Goal: Transaction & Acquisition: Book appointment/travel/reservation

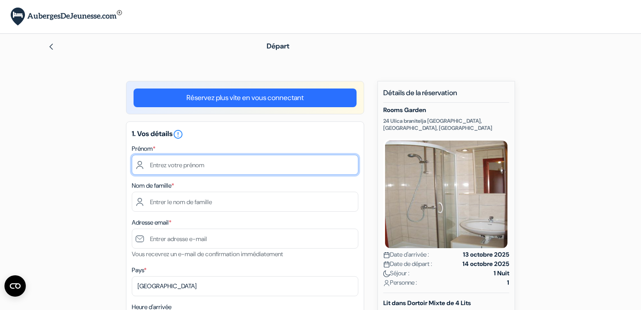
click at [291, 165] on input "text" at bounding box center [245, 165] width 227 height 20
type input "[PERSON_NAME]"
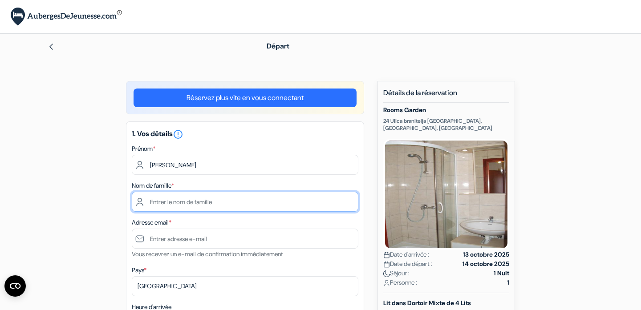
type input "Poyer"
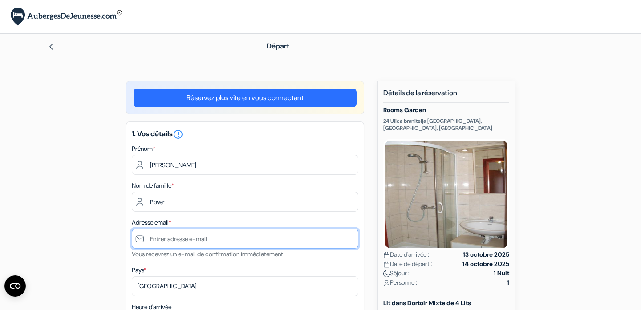
type input "[EMAIL_ADDRESS][DOMAIN_NAME]"
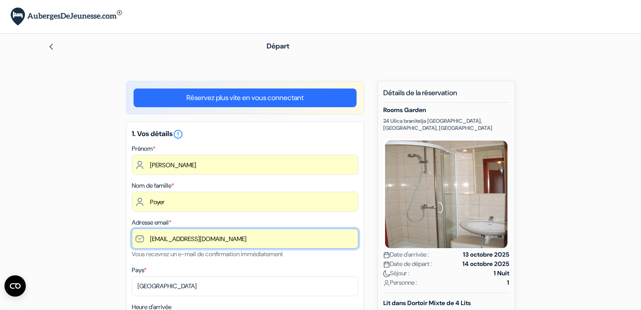
click at [237, 235] on input "[EMAIL_ADDRESS][DOMAIN_NAME]" at bounding box center [245, 239] width 227 height 20
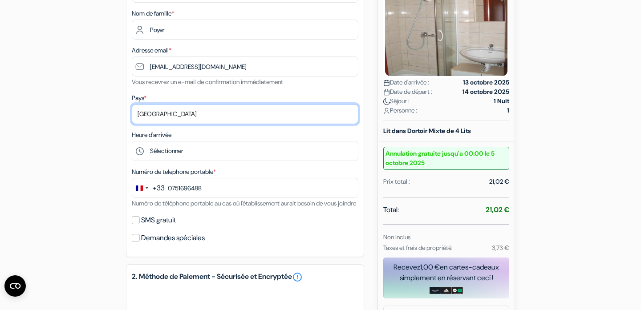
scroll to position [179, 0]
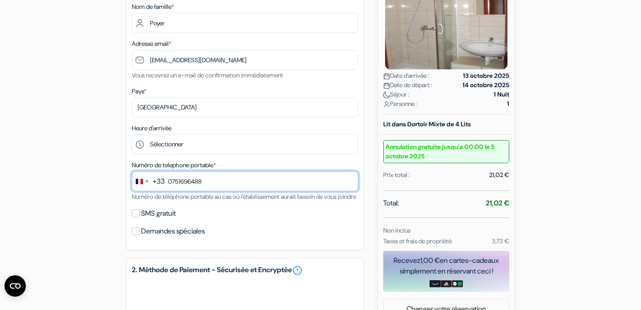
click at [172, 182] on input "0751696488" at bounding box center [245, 181] width 227 height 20
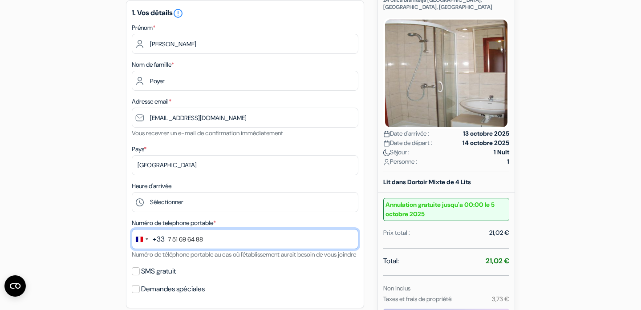
scroll to position [123, 0]
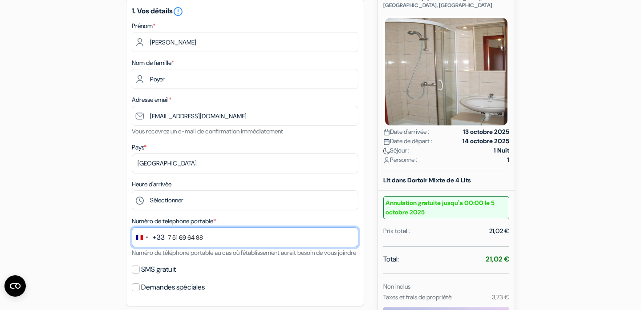
type input "7 51 69 64 88"
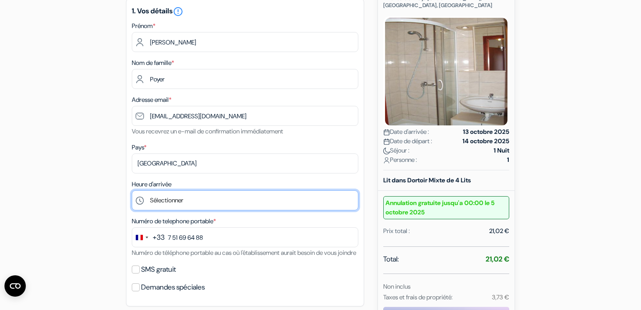
click at [152, 208] on select "Sélectionner 15:00 16:00 17:00 18:00 19:00 20:00 21:00 22:00" at bounding box center [245, 201] width 227 height 20
click at [167, 202] on select "Sélectionner 15:00 16:00 17:00 18:00 19:00 20:00 21:00 22:00" at bounding box center [245, 201] width 227 height 20
select select "15"
click at [132, 191] on select "Sélectionner 15:00 16:00 17:00 18:00 19:00 20:00 21:00 22:00" at bounding box center [245, 201] width 227 height 20
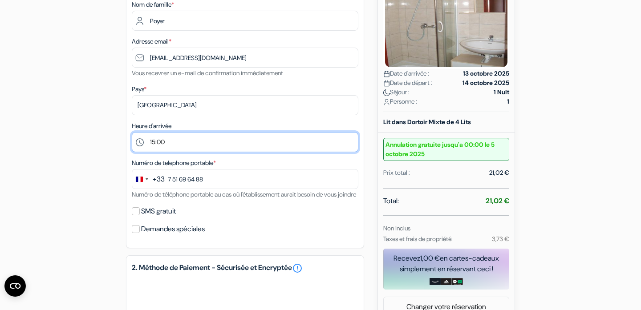
scroll to position [185, 0]
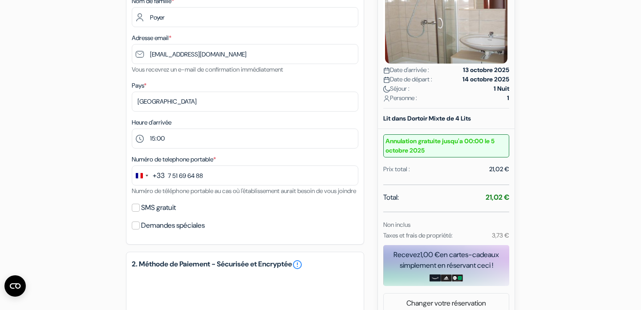
click at [171, 214] on label "SMS gratuit" at bounding box center [158, 208] width 35 height 12
click at [140, 212] on input "SMS gratuit" at bounding box center [136, 208] width 8 height 8
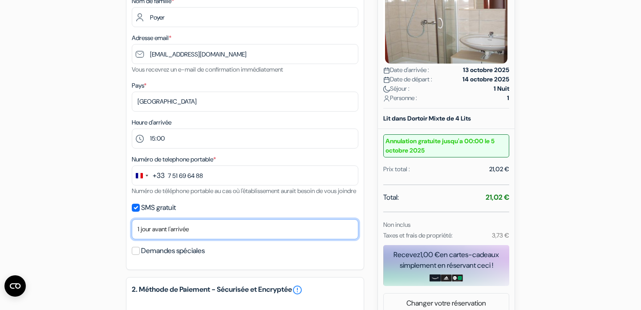
click at [177, 240] on select "Non merci Maintenant Le jour de votre arrivée 1 jour avant l'arrivée 2 jours av…" at bounding box center [245, 230] width 227 height 20
click at [132, 231] on select "Non merci Maintenant Le jour de votre arrivée 1 jour avant l'arrivée 2 jours av…" at bounding box center [245, 230] width 227 height 20
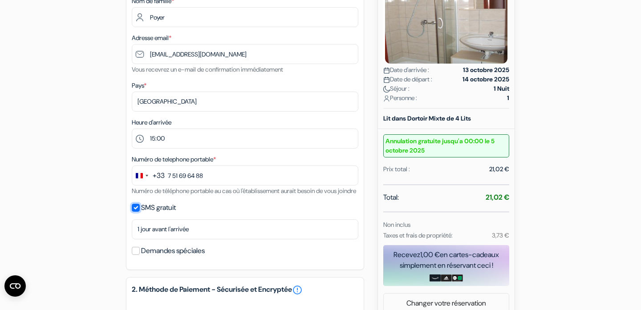
click at [136, 212] on input "SMS gratuit" at bounding box center [136, 208] width 8 height 8
checkbox input "false"
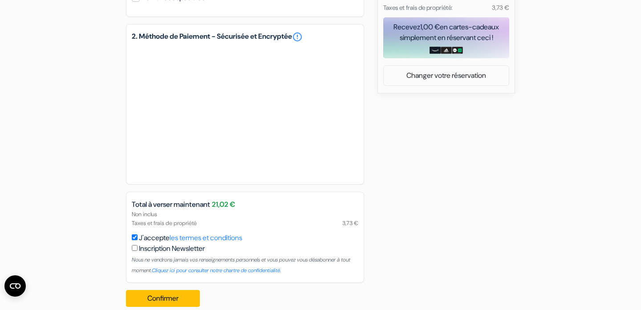
scroll to position [438, 0]
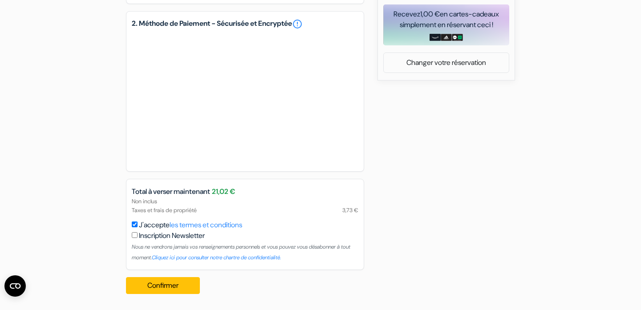
click at [155, 226] on label "J'accepte les termes et conditions" at bounding box center [190, 225] width 103 height 11
click at [138, 226] on input "J'accepte les termes et conditions" at bounding box center [135, 225] width 6 height 6
click at [145, 224] on label "J'accepte les termes et conditions" at bounding box center [190, 225] width 103 height 11
click at [138, 224] on input "J'accepte les termes et conditions" at bounding box center [135, 225] width 6 height 6
checkbox input "true"
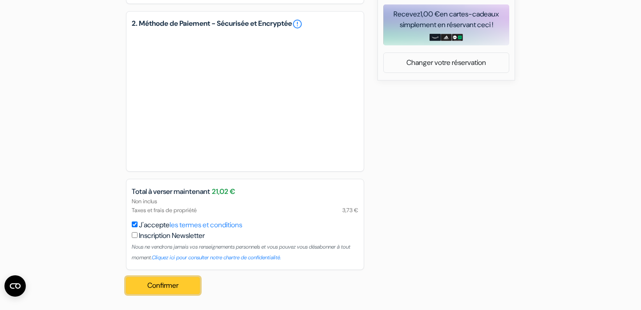
click at [163, 289] on button "Confirmer Loading..." at bounding box center [163, 285] width 74 height 17
click at [163, 288] on button "Confirmer Loading..." at bounding box center [163, 285] width 74 height 17
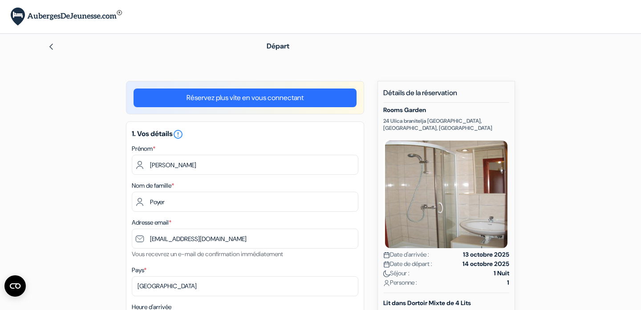
click at [190, 175] on div "1. Vos détails error_outline Prénom * Lucie Nom de famille * Poyer Adresse emai…" at bounding box center [245, 276] width 238 height 308
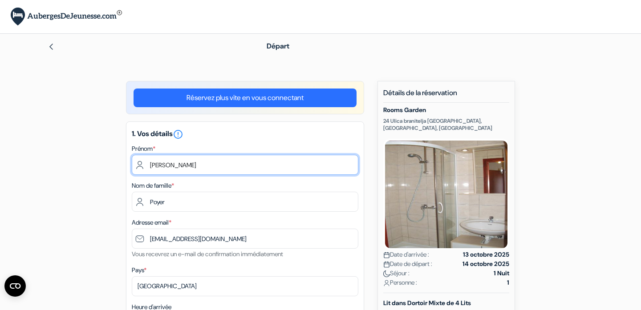
click at [190, 173] on input "[PERSON_NAME]" at bounding box center [245, 165] width 227 height 20
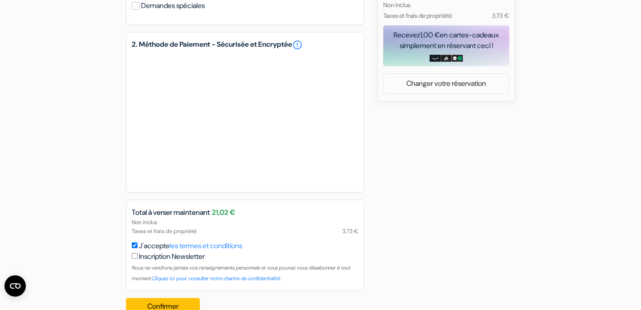
scroll to position [438, 0]
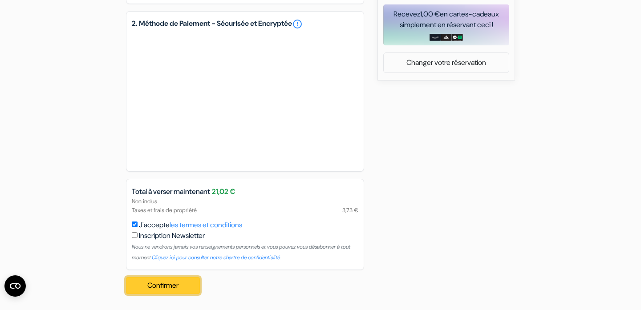
click at [167, 287] on button "Confirmer Loading..." at bounding box center [163, 285] width 74 height 17
